Goal: Navigation & Orientation: Find specific page/section

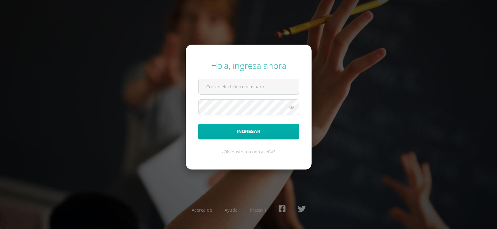
type input "COS00806@osoriosandoval.edu.gt"
click at [252, 127] on button "Ingresar" at bounding box center [248, 132] width 101 height 16
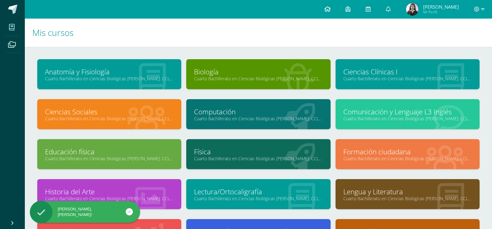
click at [327, 11] on link at bounding box center [327, 9] width 21 height 19
click at [337, 9] on link at bounding box center [327, 9] width 21 height 19
